Goal: Navigation & Orientation: Understand site structure

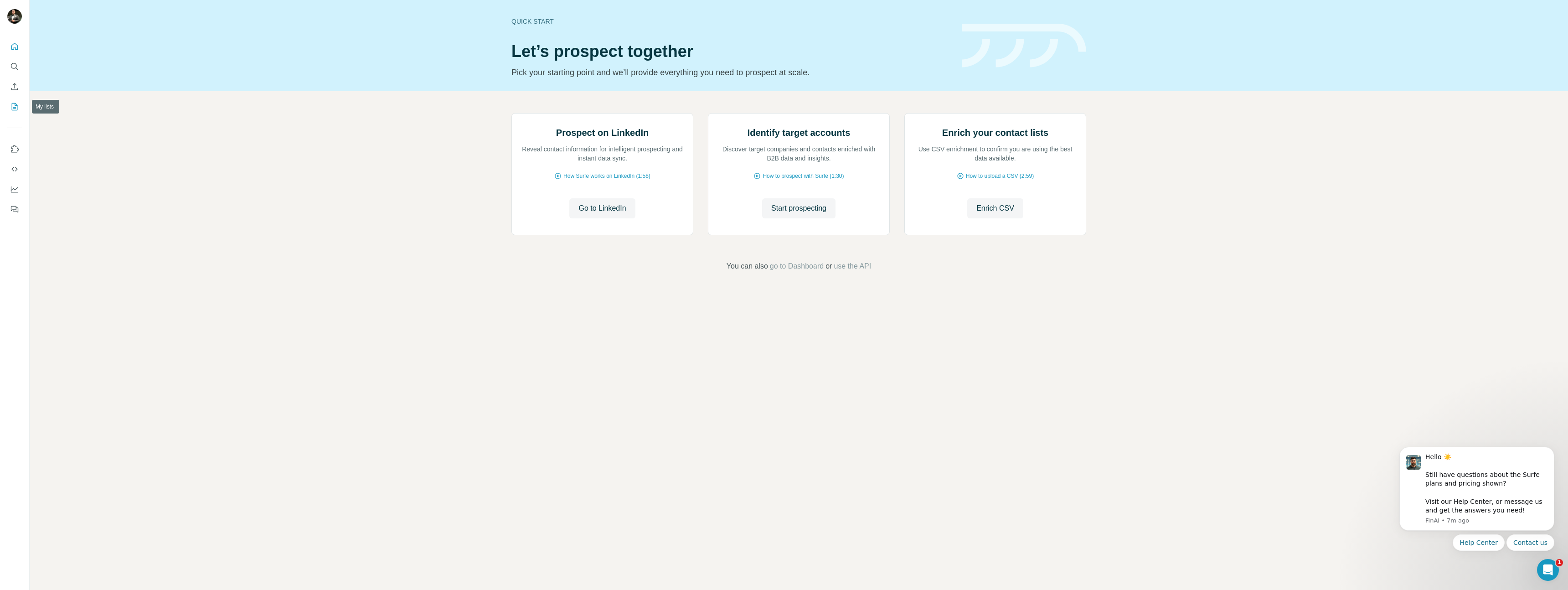
click at [15, 105] on icon "My lists" at bounding box center [15, 106] width 5 height 6
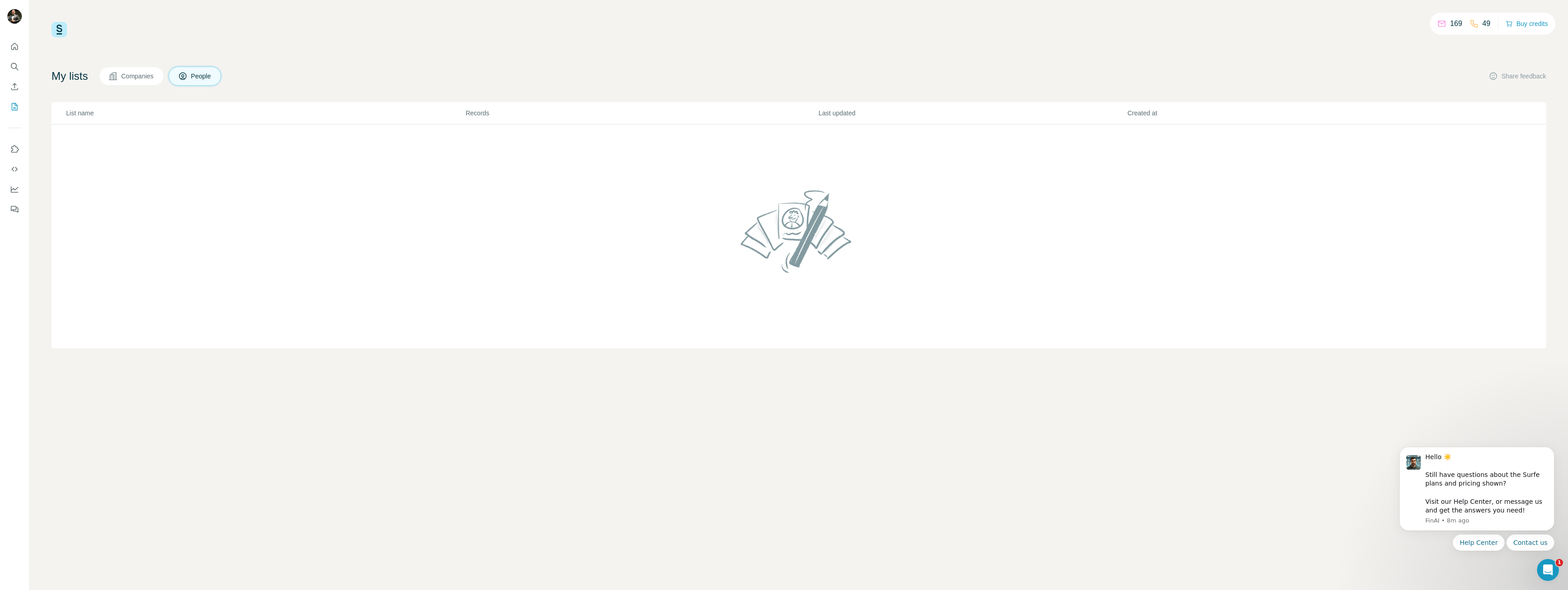
click at [123, 74] on button "Companies" at bounding box center [131, 76] width 65 height 19
click at [212, 72] on span "People" at bounding box center [201, 76] width 21 height 9
click at [14, 44] on icon "Quick start" at bounding box center [15, 47] width 9 height 9
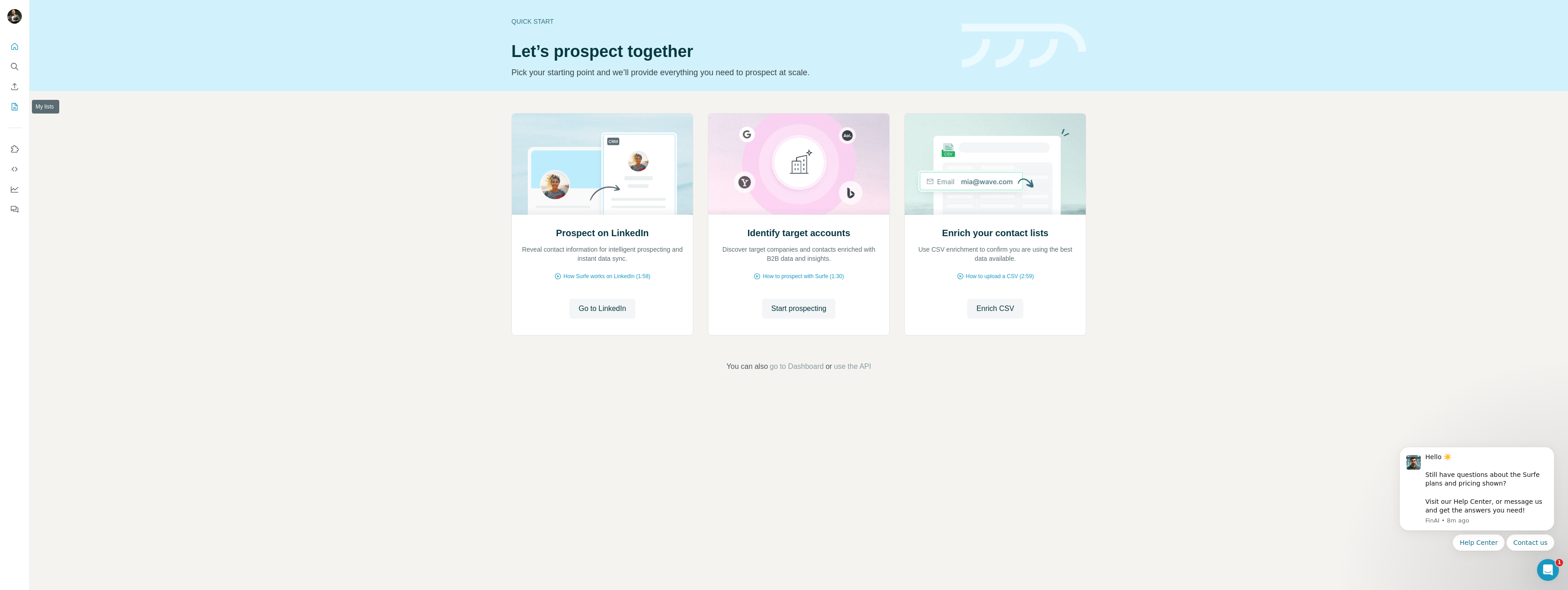
click at [13, 105] on icon "My lists" at bounding box center [15, 106] width 9 height 9
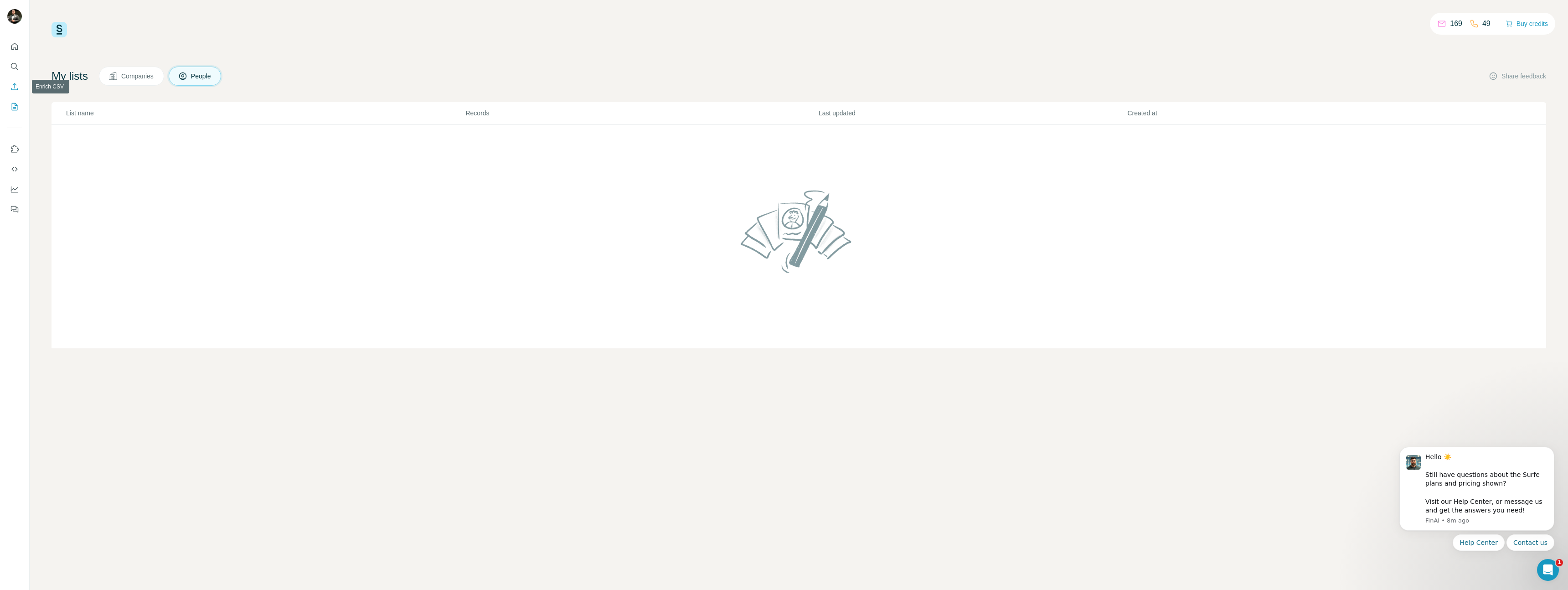
click at [15, 90] on icon "Enrich CSV" at bounding box center [15, 87] width 9 height 9
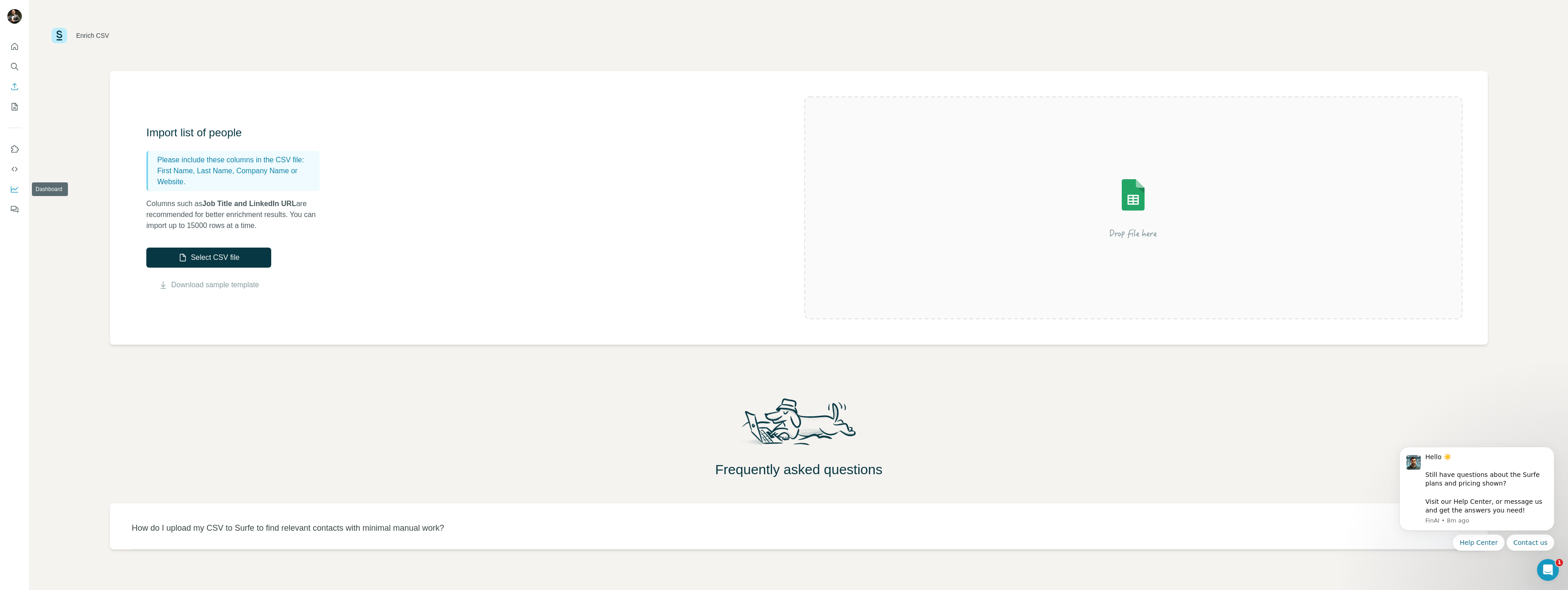
click at [15, 192] on icon "Dashboard" at bounding box center [15, 190] width 9 height 9
click at [19, 105] on button "My lists" at bounding box center [15, 106] width 15 height 17
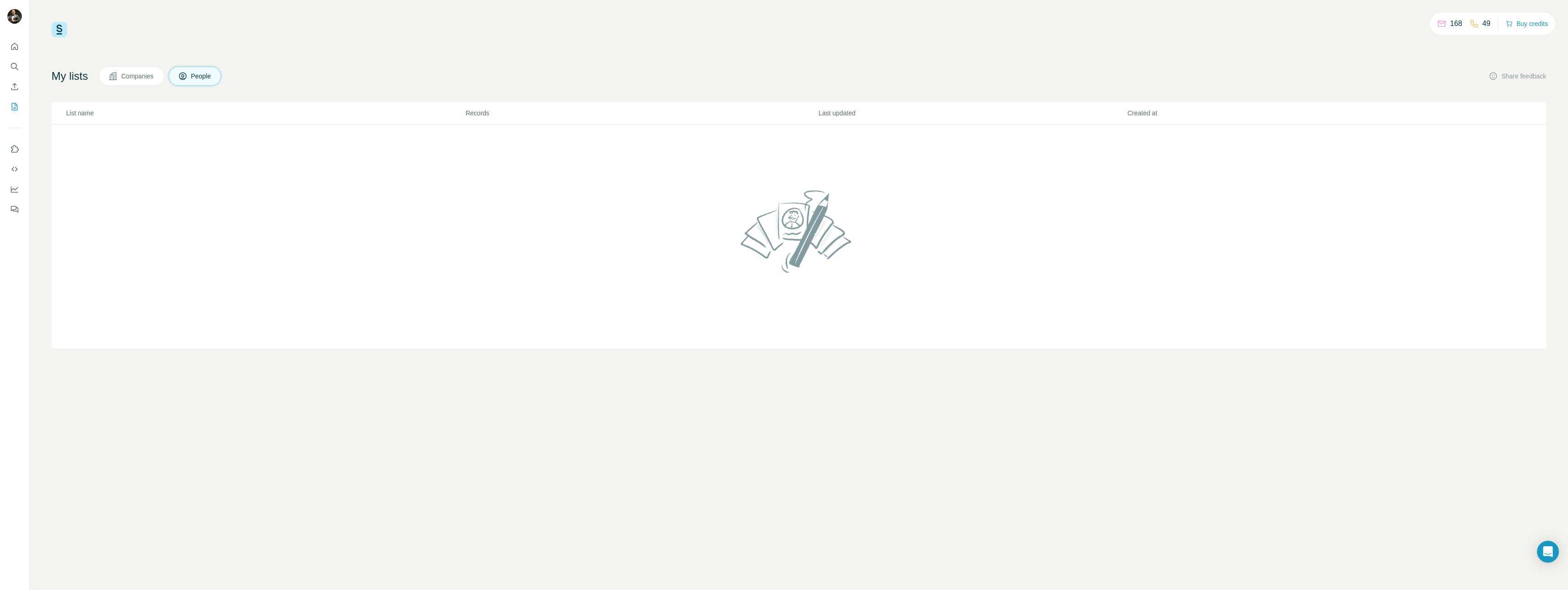
click at [118, 72] on icon at bounding box center [113, 76] width 9 height 9
click at [17, 46] on icon "Quick start" at bounding box center [15, 47] width 9 height 9
